Goal: Communication & Community: Answer question/provide support

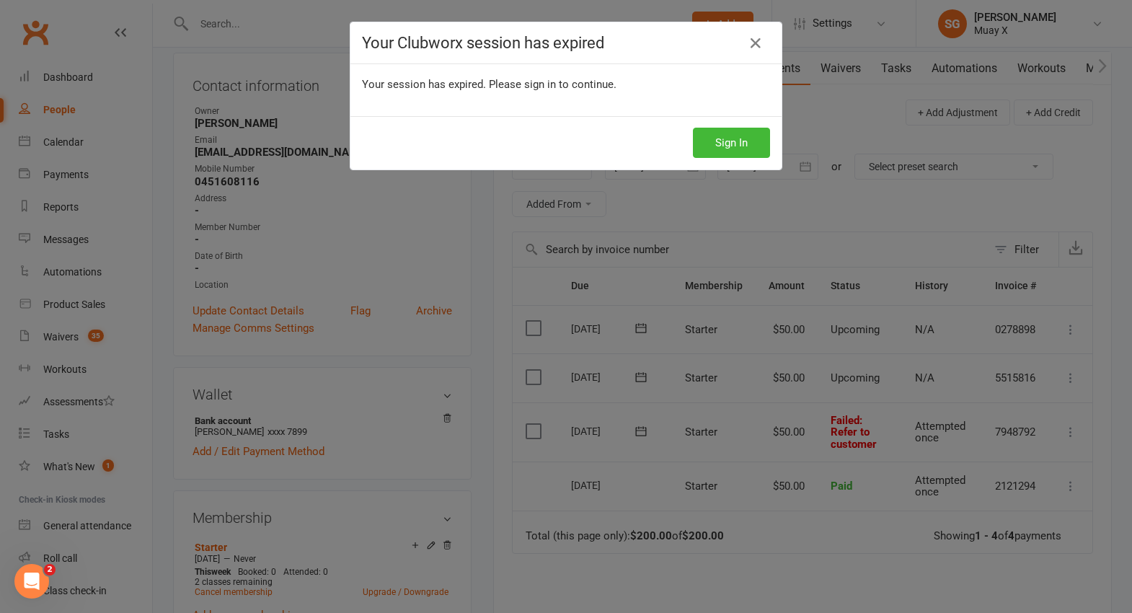
scroll to position [144, 0]
click at [738, 142] on button "Sign In" at bounding box center [731, 143] width 77 height 30
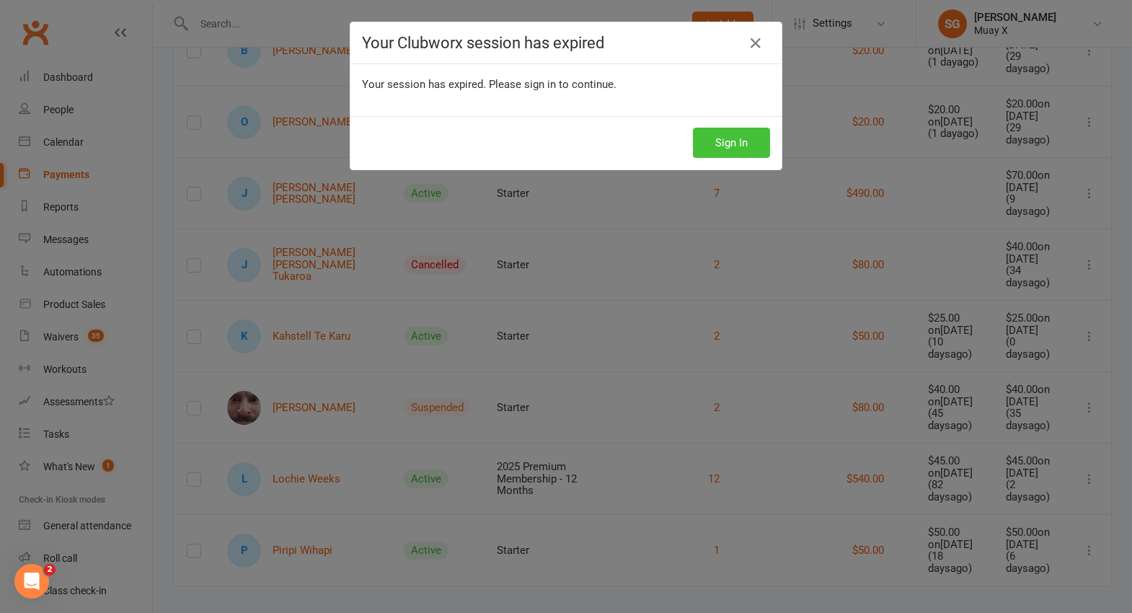
drag, startPoint x: 712, startPoint y: 141, endPoint x: 704, endPoint y: 148, distance: 11.3
click at [707, 146] on button "Sign In" at bounding box center [731, 143] width 77 height 30
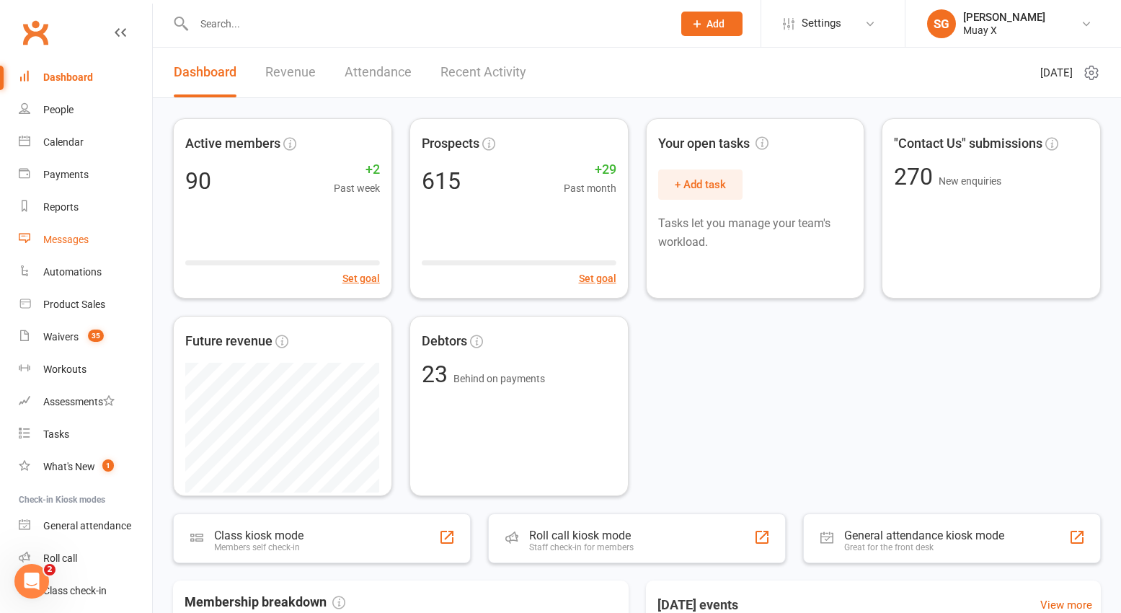
click at [67, 236] on div "Messages" at bounding box center [65, 240] width 45 height 12
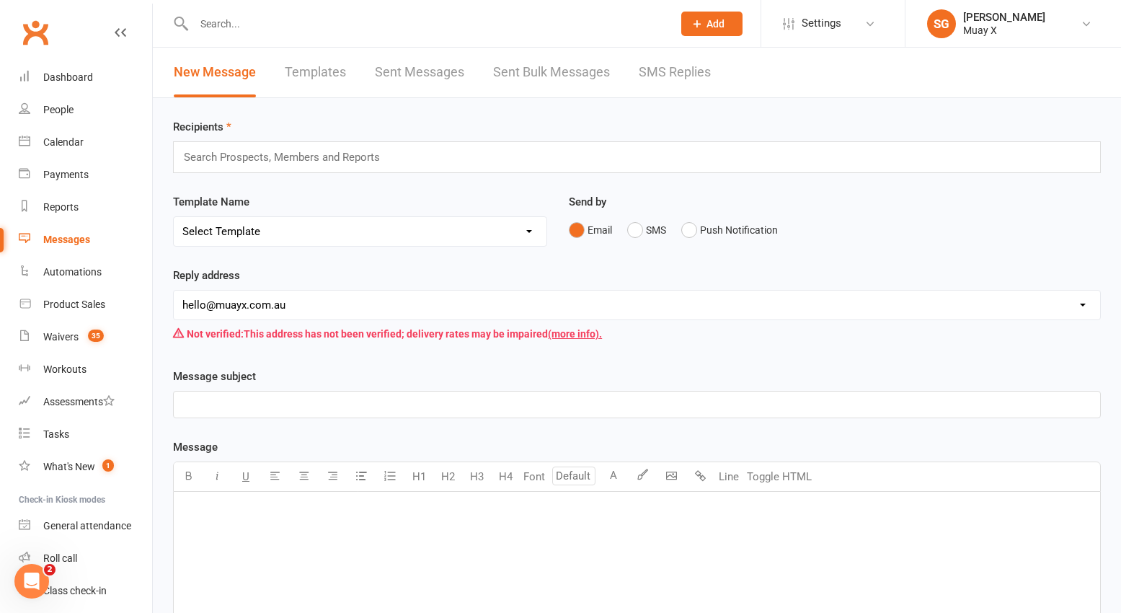
click at [645, 64] on link "SMS Replies" at bounding box center [675, 73] width 72 height 50
